Goal: Task Accomplishment & Management: Manage account settings

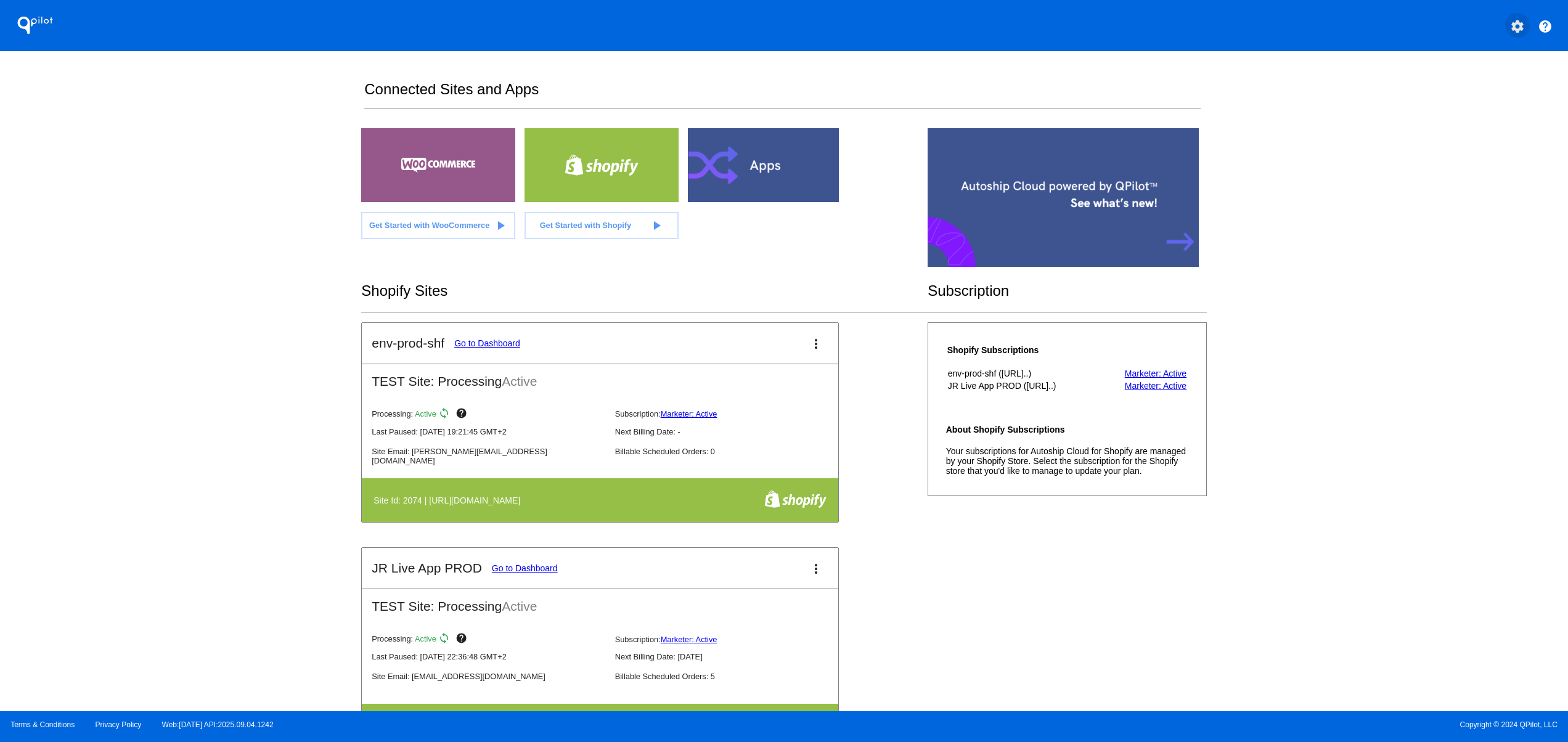
click at [1517, 28] on mat-icon "settings" at bounding box center [1517, 26] width 15 height 15
click at [222, 435] on div at bounding box center [784, 371] width 1568 height 742
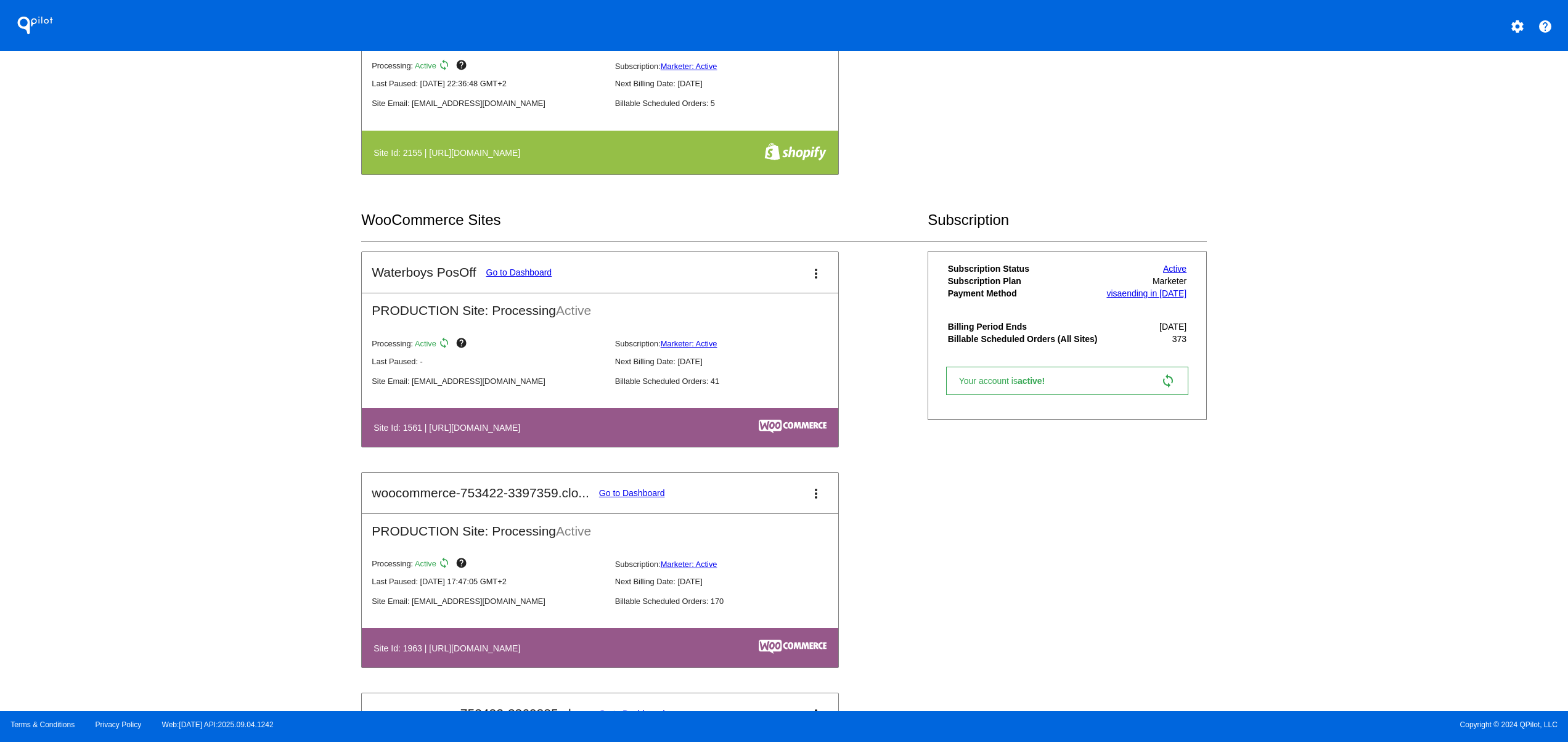
scroll to position [986, 0]
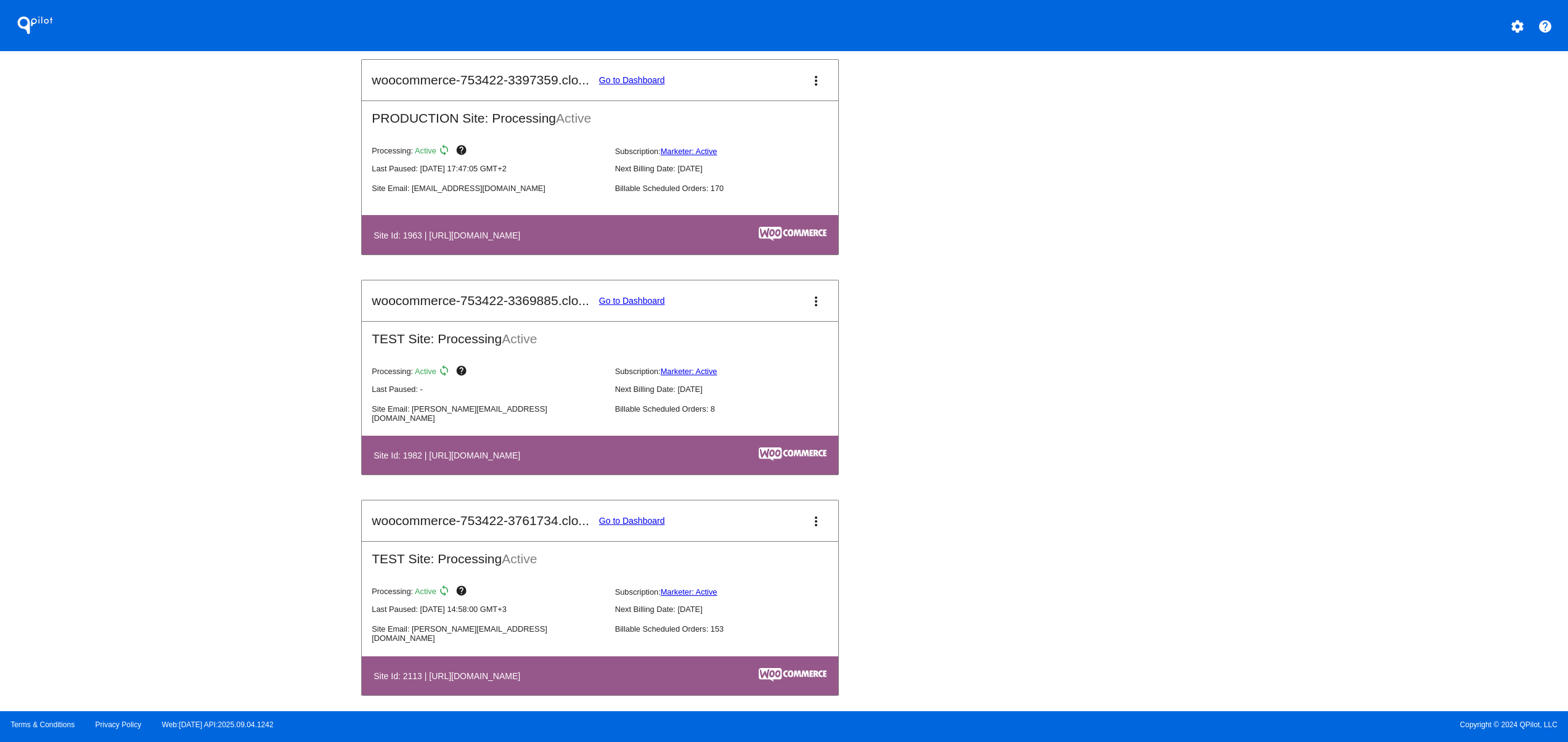
drag, startPoint x: 447, startPoint y: 476, endPoint x: 739, endPoint y: 475, distance: 292.0
click at [738, 474] on table "Site Id: 1982 | [URL][DOMAIN_NAME]" at bounding box center [600, 455] width 476 height 39
click at [1520, 23] on mat-icon "settings" at bounding box center [1517, 26] width 15 height 15
click at [1470, 90] on span "Log out" at bounding box center [1463, 92] width 29 height 10
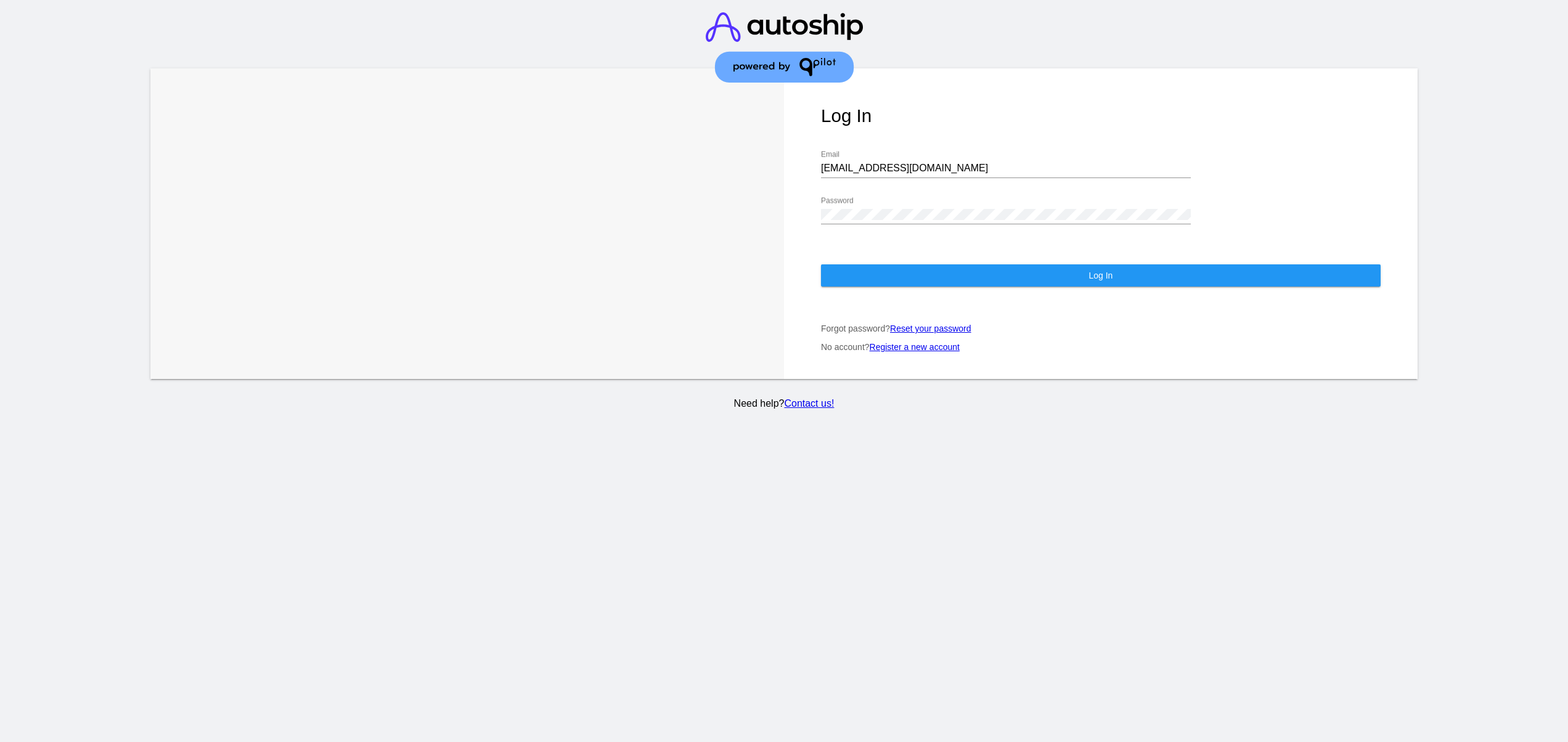
click at [924, 163] on input "[EMAIL_ADDRESS][DOMAIN_NAME]" at bounding box center [1006, 168] width 370 height 11
type input "[EMAIL_ADDRESS][DOMAIN_NAME]"
click at [895, 264] on button "Log In" at bounding box center [1101, 275] width 560 height 22
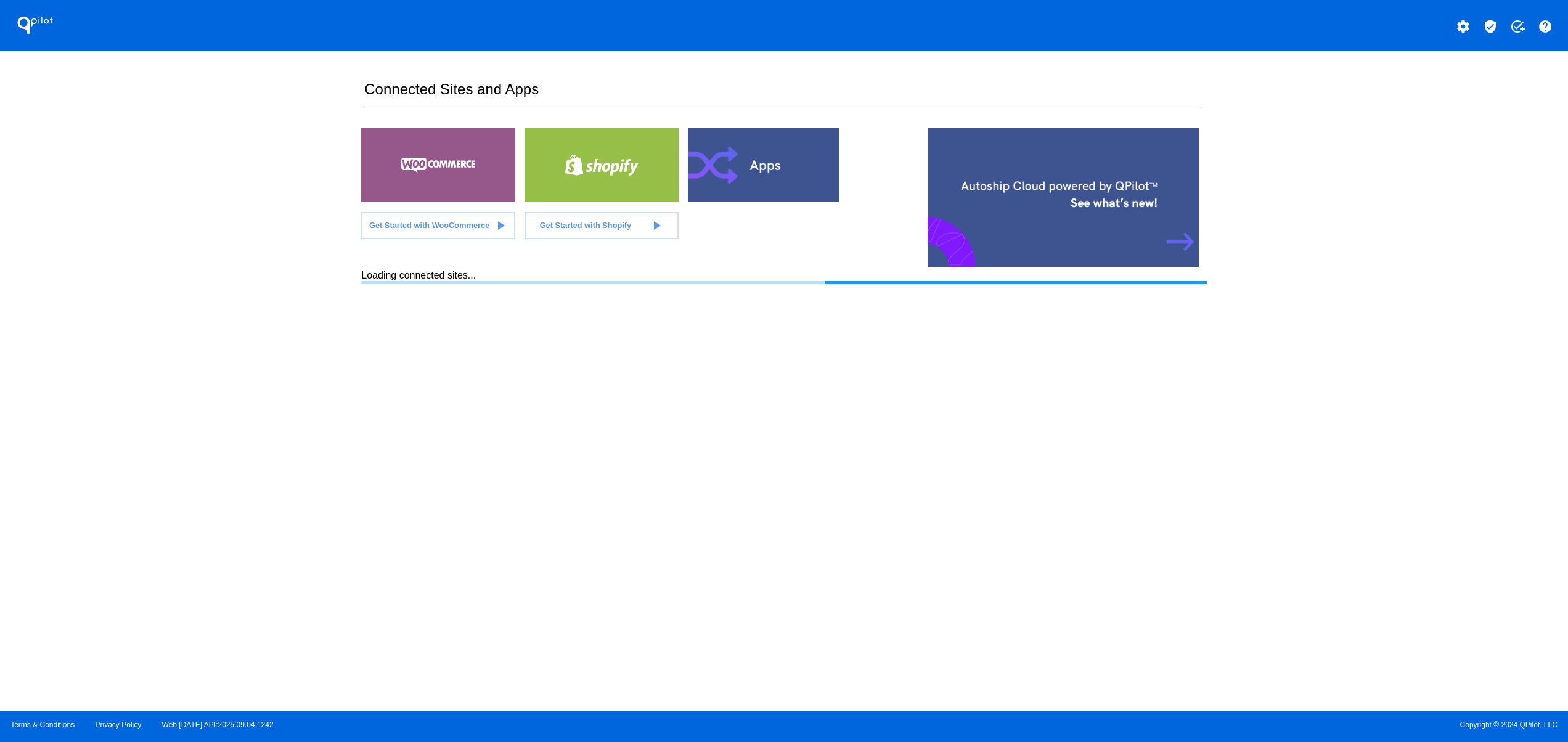
click at [245, 341] on div "QPilot settings verified_user add_task help Connected Sites and Apps Get Starte…" at bounding box center [784, 356] width 1568 height 711
drag, startPoint x: 358, startPoint y: 281, endPoint x: 521, endPoint y: 264, distance: 163.9
click at [512, 264] on div "QPilot settings verified_user add_task help Connected Sites and Apps Get Starte…" at bounding box center [784, 356] width 1568 height 711
click at [371, 449] on section "Connected Sites and Apps Get Started with WooCommerce play_arrow Get Started wi…" at bounding box center [784, 381] width 845 height 660
click at [289, 350] on div "QPilot settings verified_user add_task help Connected Sites and Apps Get Starte…" at bounding box center [784, 356] width 1568 height 711
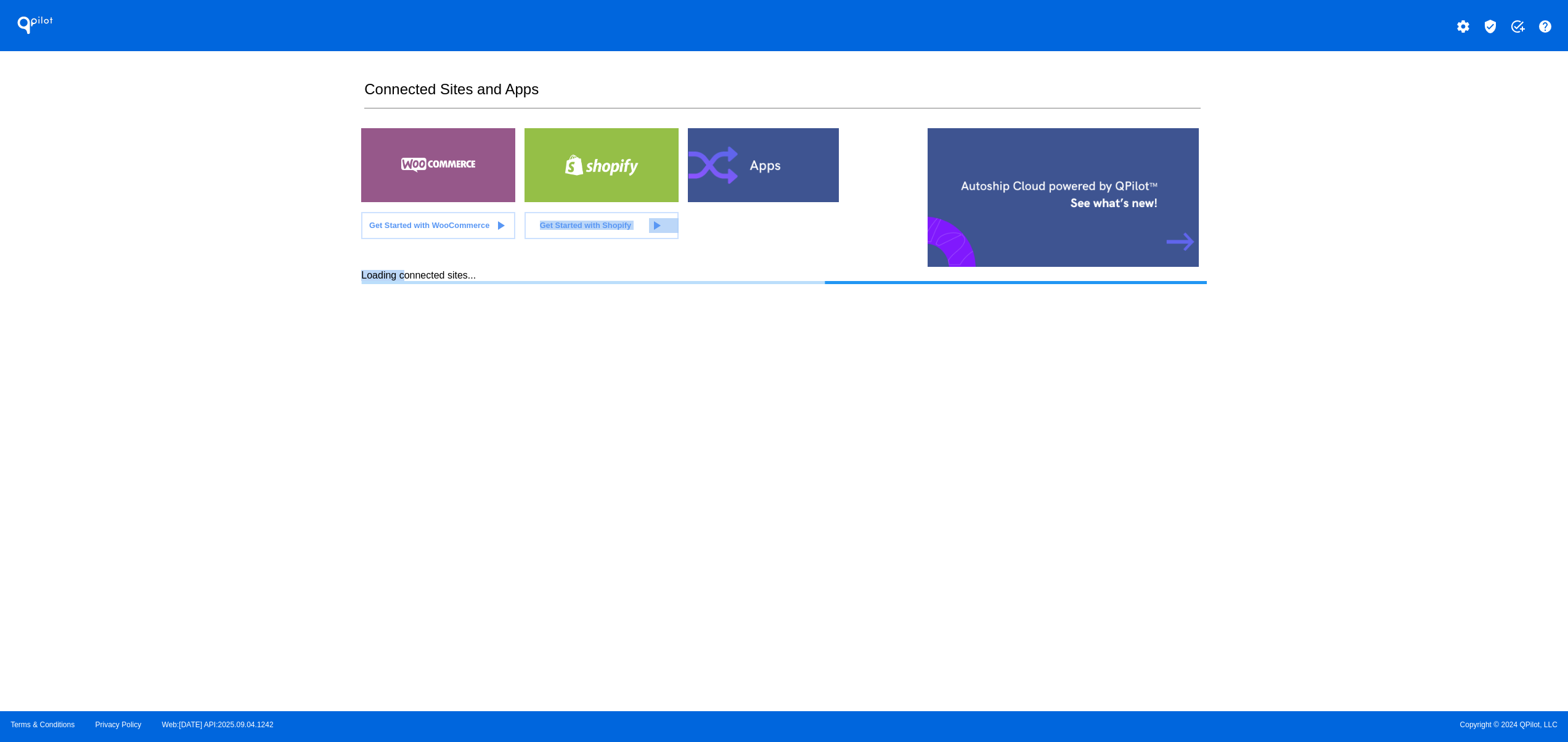
drag, startPoint x: 518, startPoint y: 260, endPoint x: 331, endPoint y: 282, distance: 188.3
click at [338, 280] on div "QPilot settings verified_user add_task help Connected Sites and Apps Get Starte…" at bounding box center [784, 356] width 1568 height 711
click at [274, 305] on div "QPilot settings verified_user add_task help Connected Sites and Apps Get Starte…" at bounding box center [784, 356] width 1568 height 711
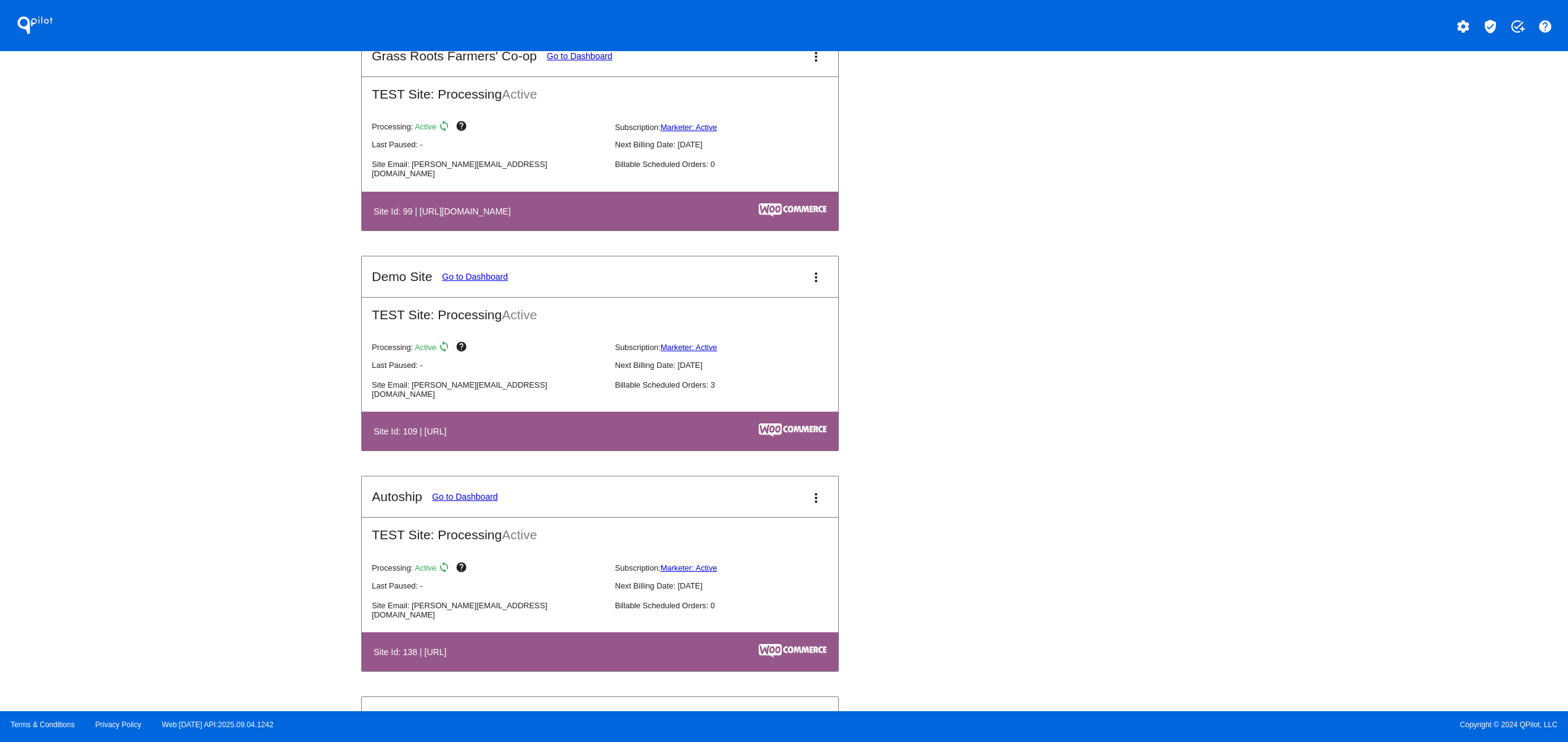
scroll to position [1479, 0]
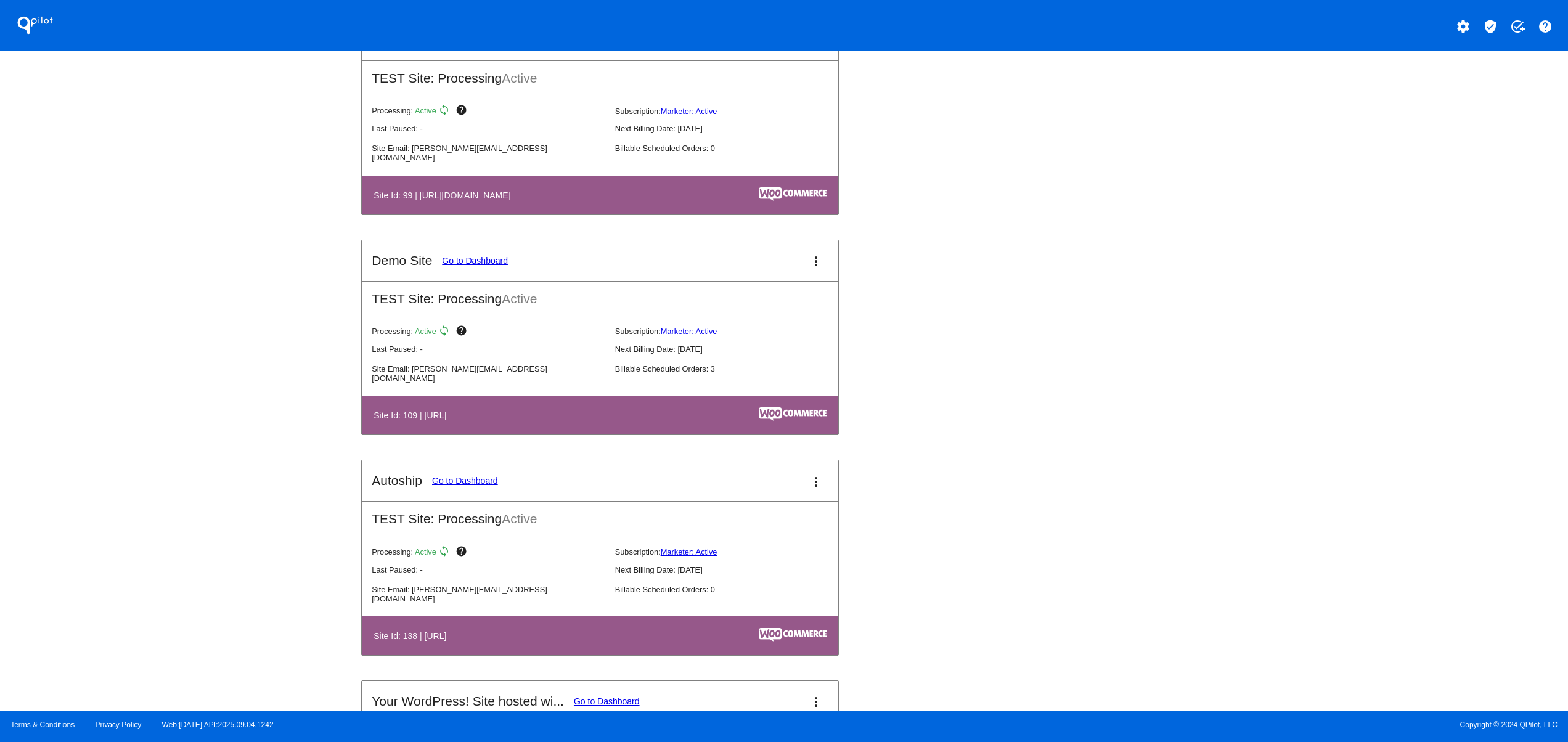
drag, startPoint x: 405, startPoint y: 657, endPoint x: 387, endPoint y: 657, distance: 18.0
click at [387, 655] on table "Site Id: 138 | [URL]" at bounding box center [600, 635] width 476 height 39
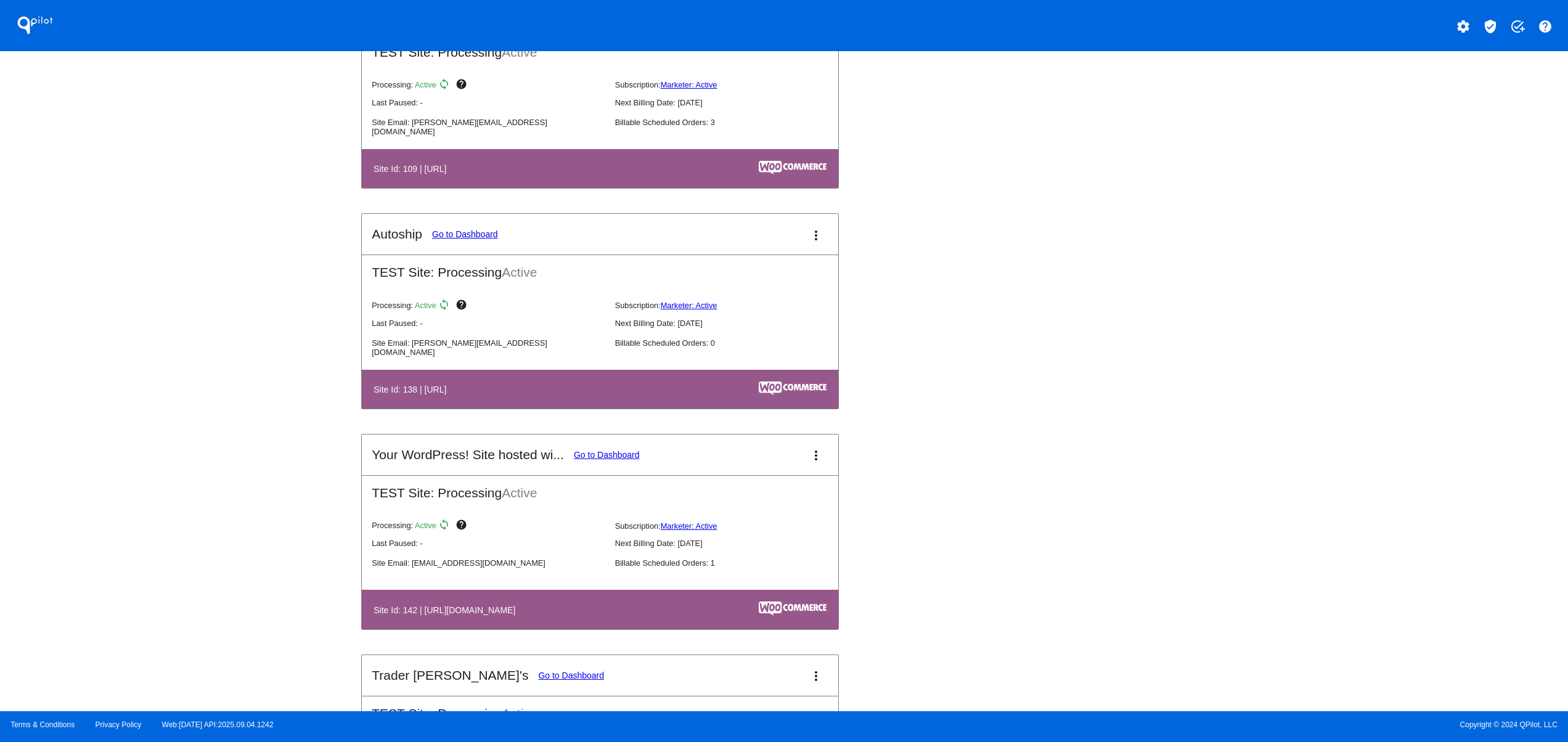
click at [264, 547] on div "QPilot settings verified_user add_task help Connected Sites and Apps Get Starte…" at bounding box center [784, 356] width 1568 height 711
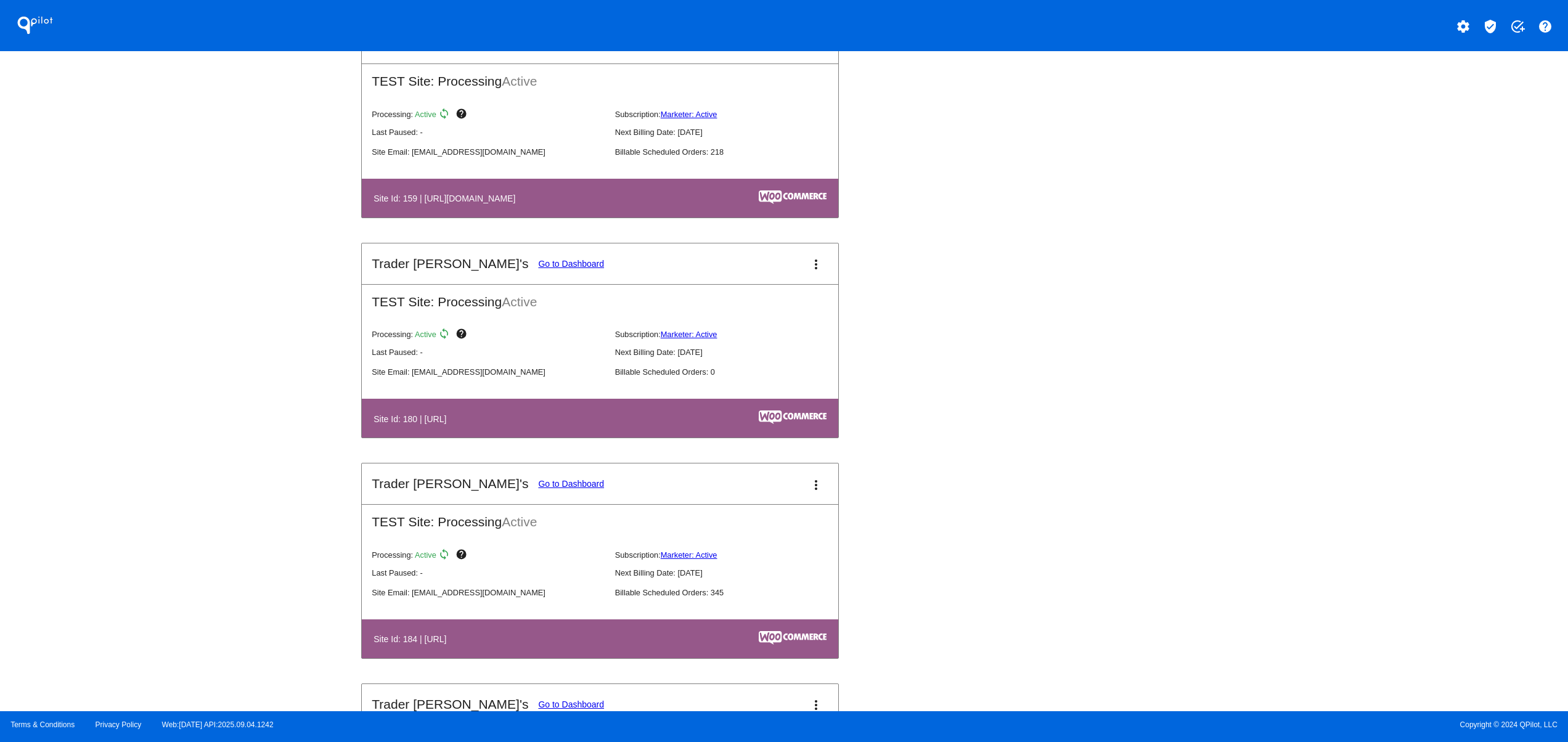
scroll to position [3205, 0]
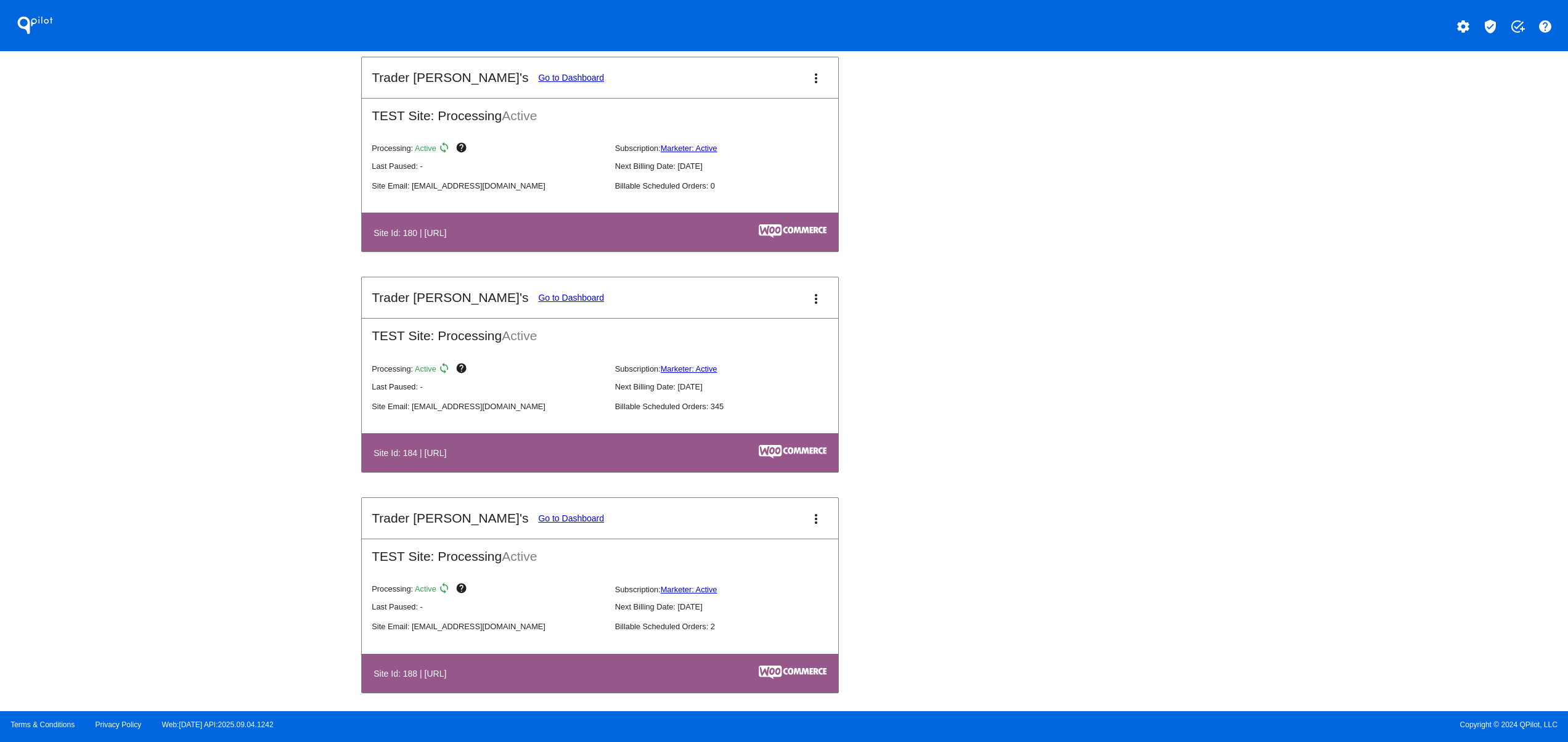
drag, startPoint x: 420, startPoint y: 462, endPoint x: 629, endPoint y: 467, distance: 209.1
click at [615, 467] on table "Site Id: 184 | [URL]" at bounding box center [600, 452] width 476 height 39
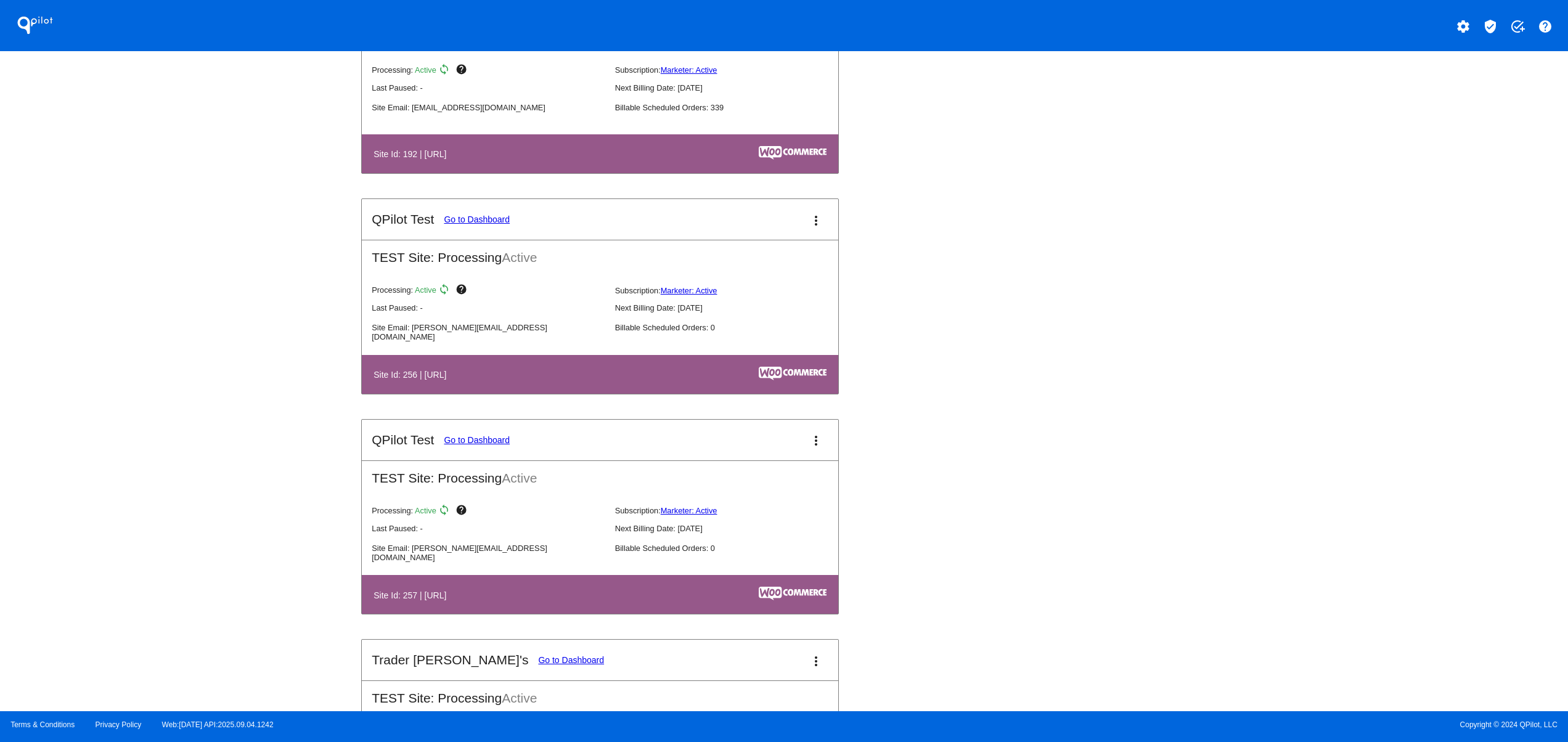
scroll to position [4437, 0]
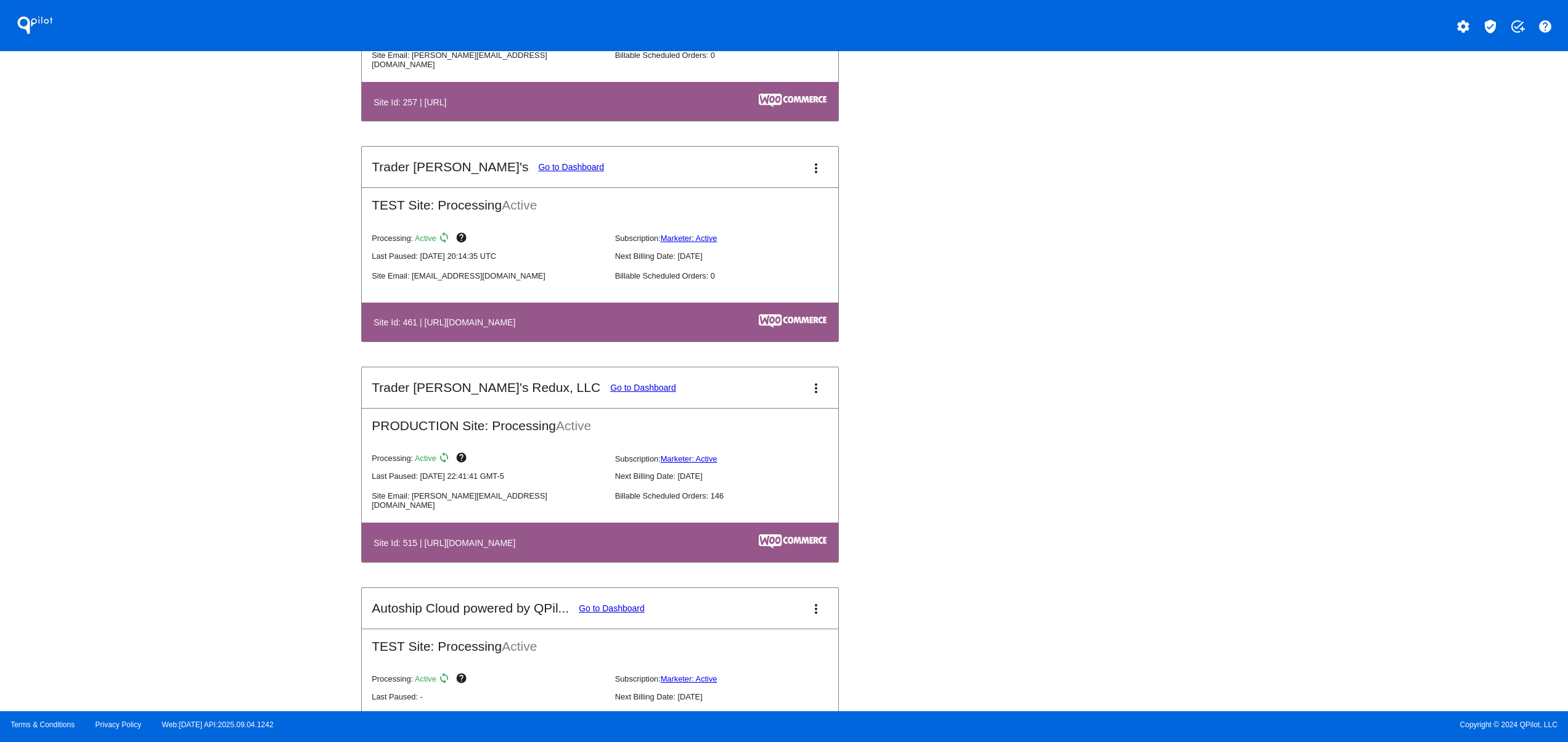
drag, startPoint x: 412, startPoint y: 587, endPoint x: 521, endPoint y: 572, distance: 110.0
click at [497, 562] on table "Site Id: 515 | [URL][DOMAIN_NAME]" at bounding box center [600, 542] width 476 height 39
click at [610, 393] on link "Go to Dashboard" at bounding box center [643, 387] width 66 height 10
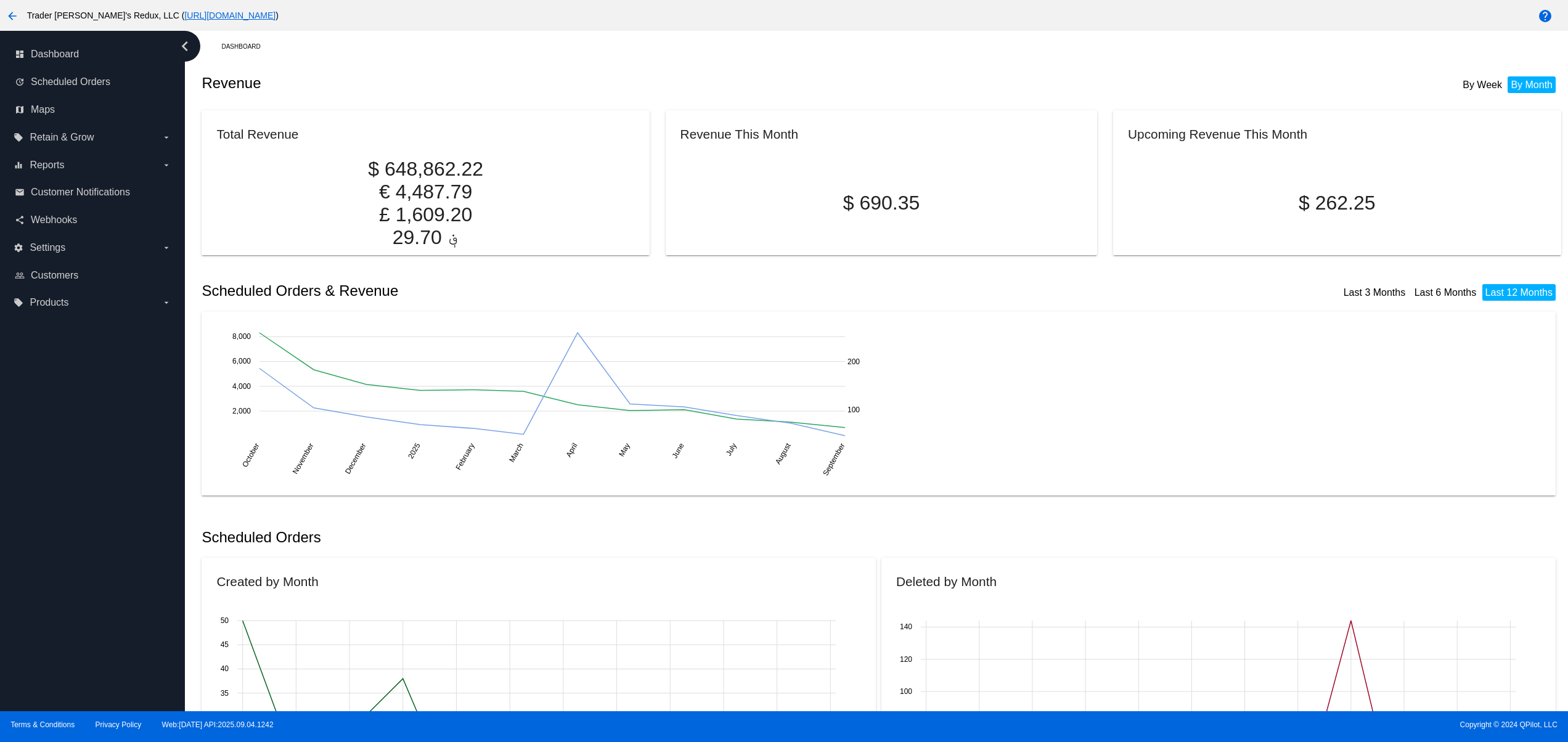
drag, startPoint x: 180, startPoint y: 20, endPoint x: 188, endPoint y: 10, distance: 12.8
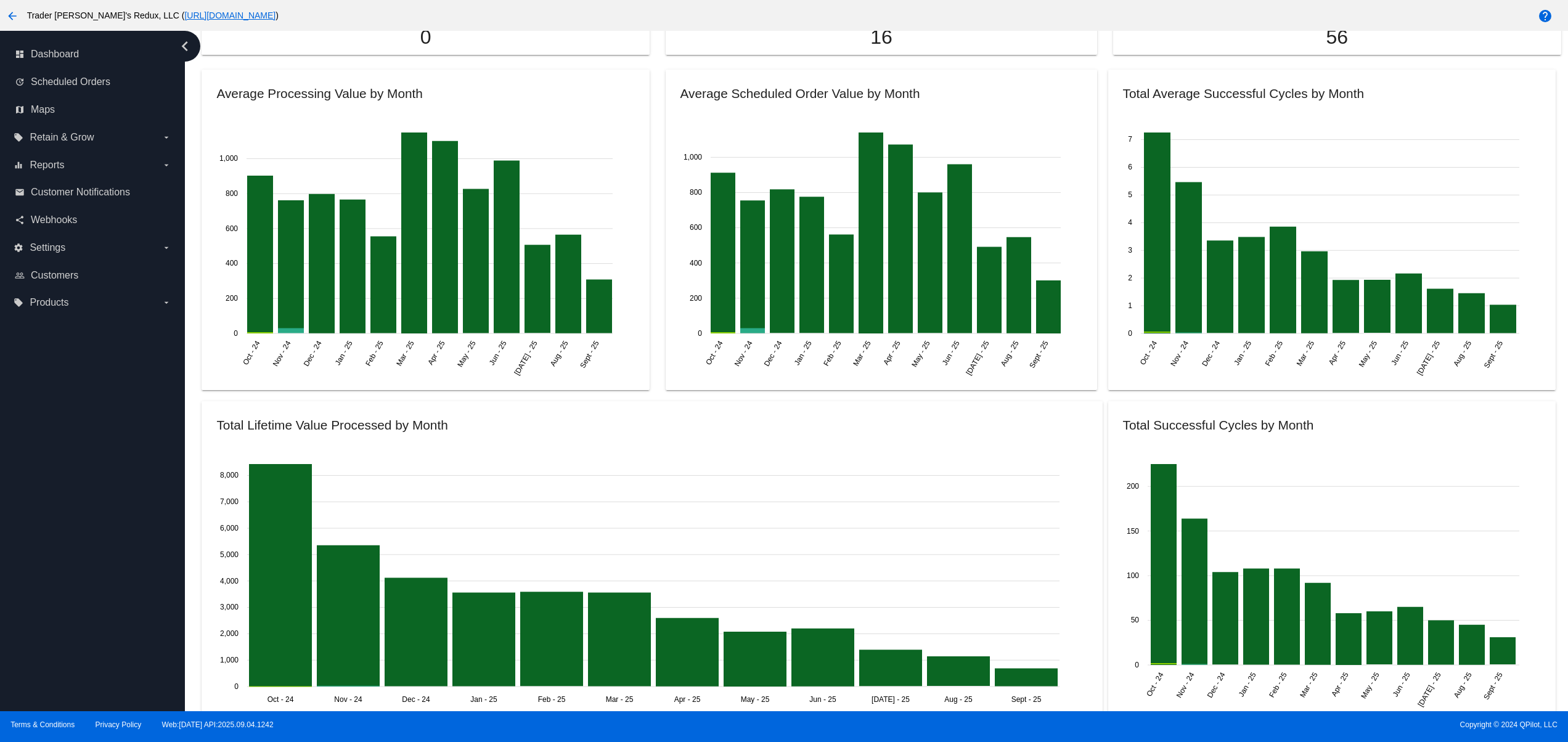
scroll to position [1479, 0]
